Goal: Information Seeking & Learning: Learn about a topic

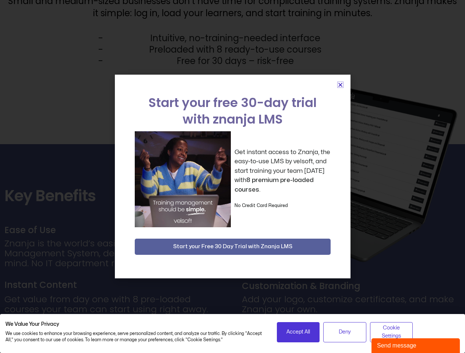
scroll to position [1853, 0]
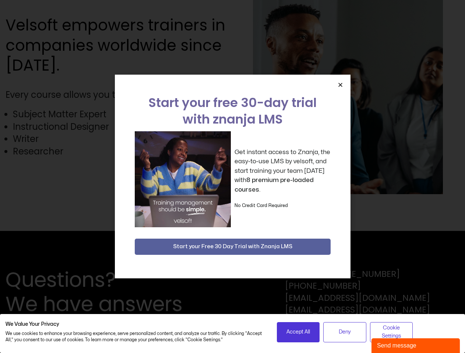
click at [232, 177] on div "Get instant access to Znanja, the easy-to-use LMS by velsoft, and start trainin…" at bounding box center [233, 179] width 196 height 96
click at [298, 332] on span "Accept All" at bounding box center [298, 332] width 24 height 8
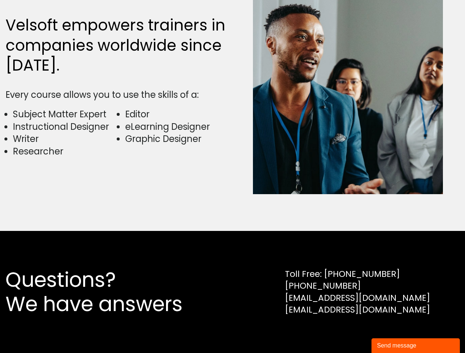
click at [345, 332] on div "Questions? We have answers Toll Free: [PHONE_NUMBER] [PHONE_NUMBER] [EMAIL_ADDR…" at bounding box center [232, 292] width 465 height 122
click at [391, 332] on div "Questions? We have answers Toll Free: [PHONE_NUMBER] [PHONE_NUMBER] [EMAIL_ADDR…" at bounding box center [232, 292] width 465 height 122
click at [232, 177] on div "Velsoft empowers trainers in companies worldwide since [DATE]. Every course all…" at bounding box center [233, 93] width 454 height 276
click at [340, 85] on img at bounding box center [348, 93] width 190 height 202
click at [233, 247] on div "Questions? We have answers Toll Free: [PHONE_NUMBER] [PHONE_NUMBER] [EMAIL_ADDR…" at bounding box center [232, 292] width 465 height 122
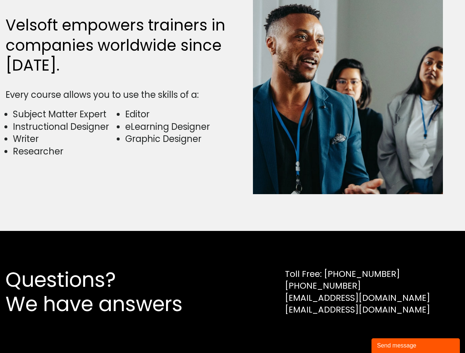
click at [416, 346] on div "Send message" at bounding box center [415, 346] width 77 height 9
